Goal: Navigation & Orientation: Find specific page/section

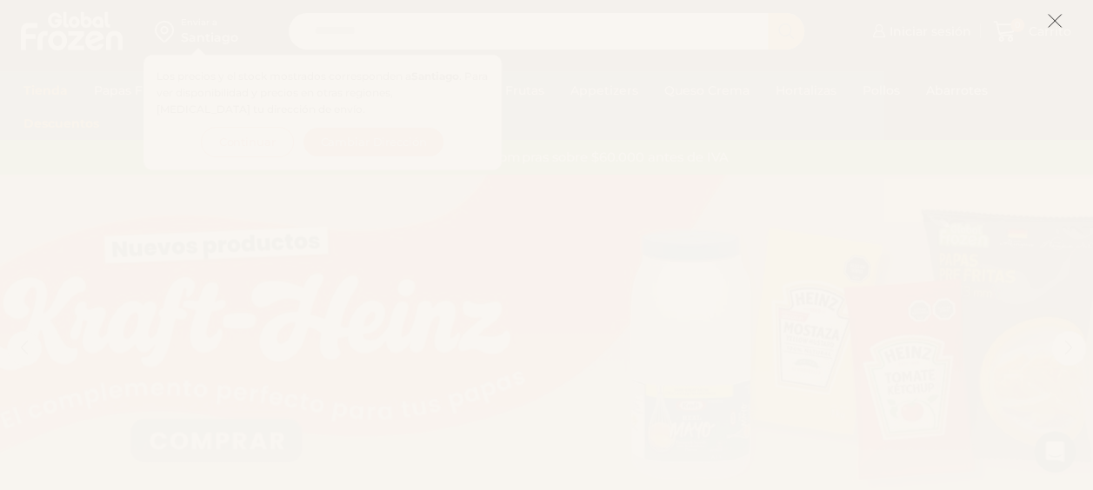
click at [1058, 18] on icon at bounding box center [1055, 21] width 16 height 16
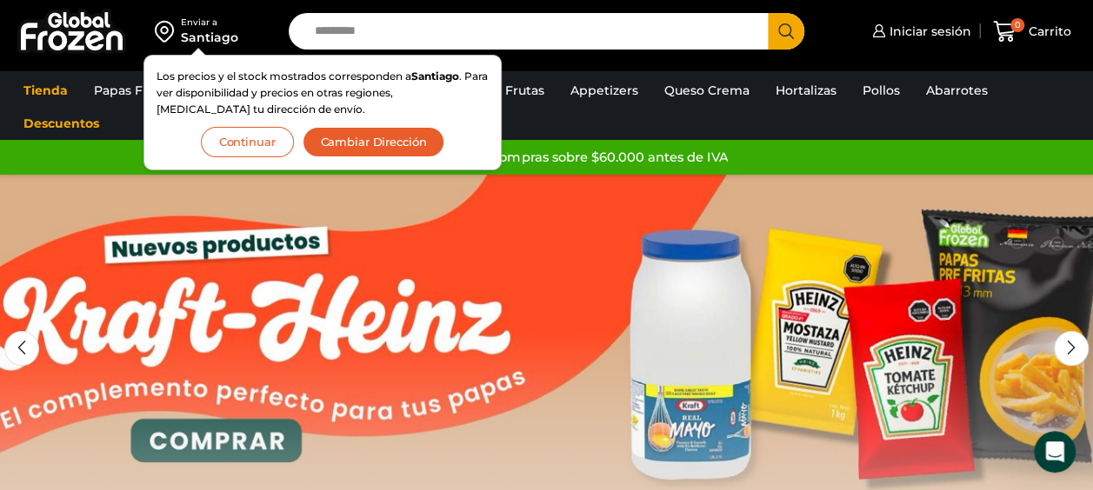
click at [504, 293] on link "1 / 2" at bounding box center [546, 436] width 1093 height 522
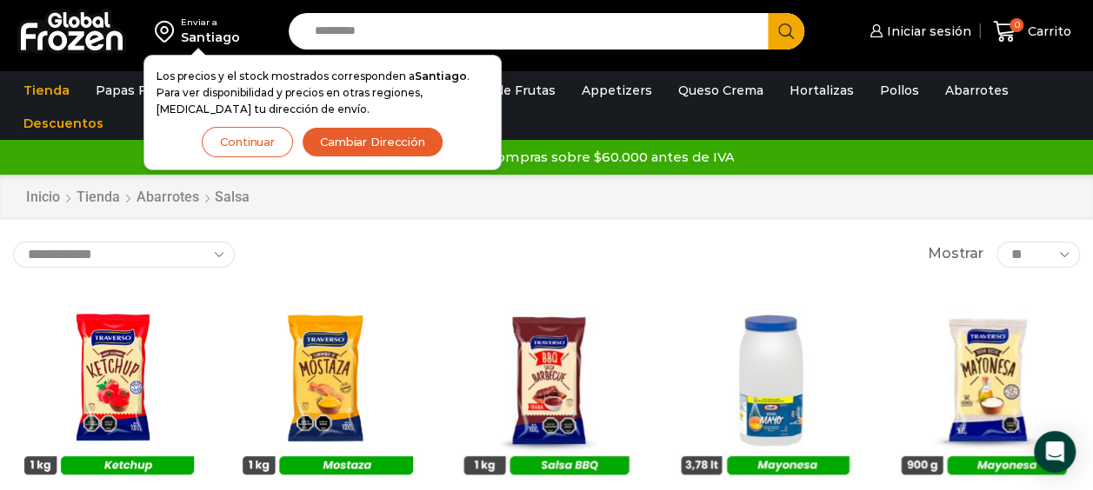
click at [254, 151] on button "Continuar" at bounding box center [247, 142] width 91 height 30
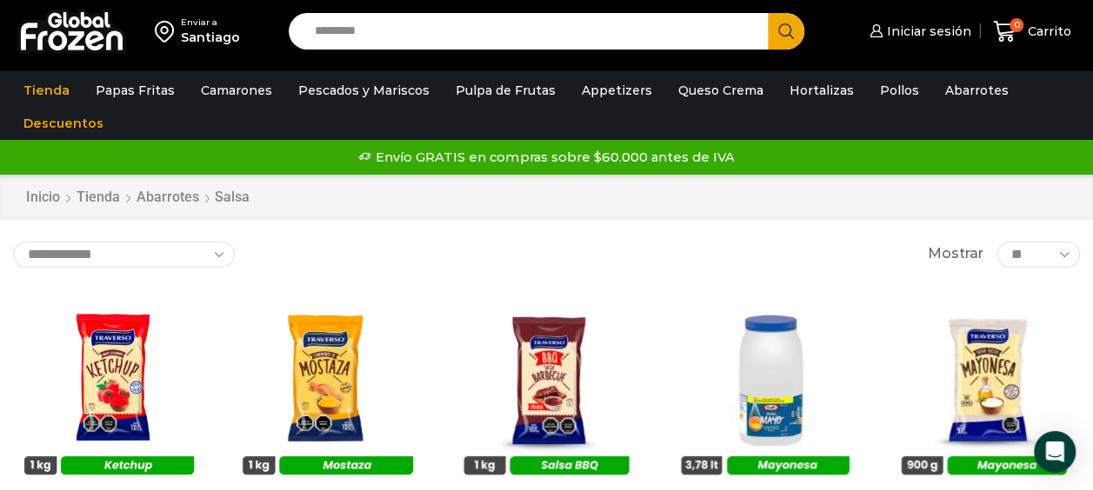
click at [89, 36] on img at bounding box center [71, 31] width 109 height 45
